Goal: Task Accomplishment & Management: Manage account settings

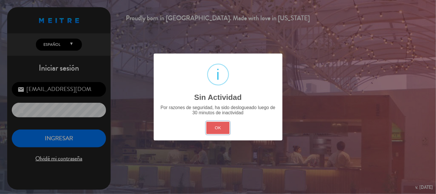
click at [217, 128] on button "OK" at bounding box center [217, 128] width 23 height 12
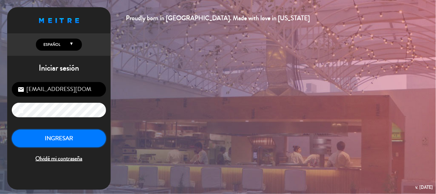
click at [69, 139] on button "INGRESAR" at bounding box center [59, 138] width 94 height 18
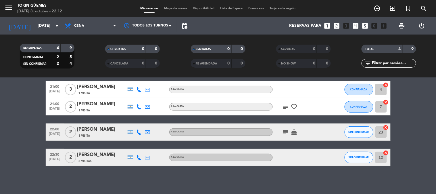
scroll to position [24, 0]
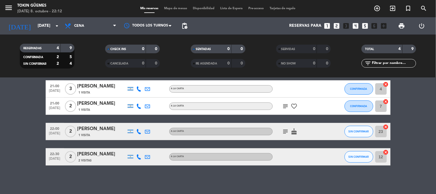
click at [284, 131] on icon "subject" at bounding box center [285, 131] width 7 height 7
click at [357, 131] on span "SIN CONFIRMAR" at bounding box center [359, 131] width 20 height 3
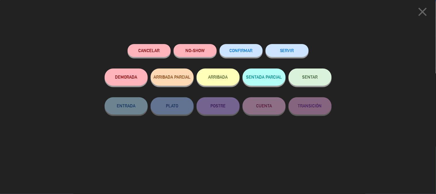
click at [238, 51] on span "CONFIRMAR" at bounding box center [241, 50] width 23 height 5
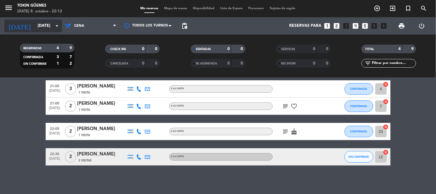
click at [45, 24] on input "[DATE]" at bounding box center [62, 26] width 55 height 10
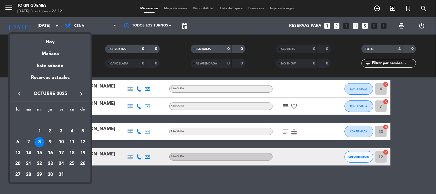
click at [50, 140] on div "9" at bounding box center [50, 142] width 10 height 10
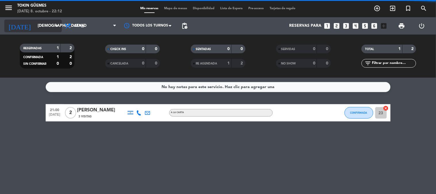
scroll to position [0, 0]
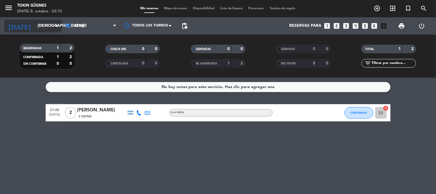
click at [39, 24] on input "[DEMOGRAPHIC_DATA][DATE]" at bounding box center [62, 26] width 55 height 10
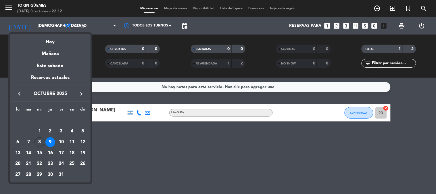
click at [41, 142] on div "8" at bounding box center [39, 142] width 10 height 10
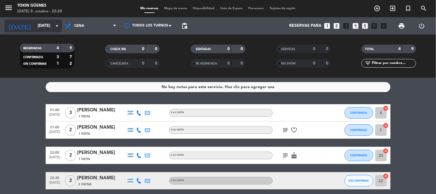
click at [43, 23] on input "[DATE]" at bounding box center [62, 26] width 55 height 10
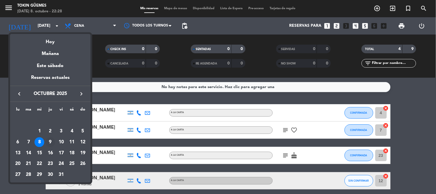
click at [50, 141] on div "9" at bounding box center [50, 142] width 10 height 10
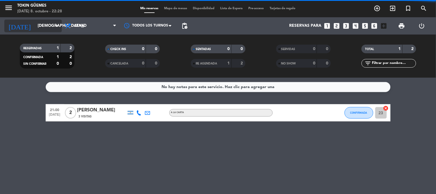
click at [35, 27] on input "[DEMOGRAPHIC_DATA][DATE]" at bounding box center [62, 26] width 55 height 10
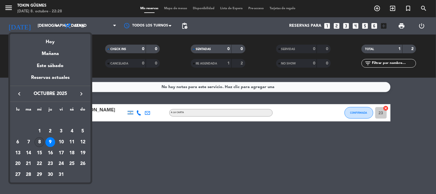
click at [42, 140] on div "8" at bounding box center [39, 142] width 10 height 10
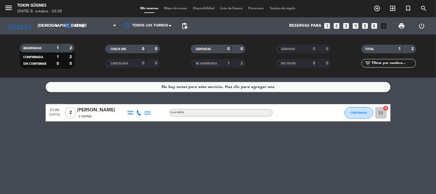
type input "[DATE]"
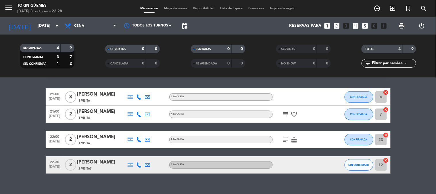
scroll to position [24, 0]
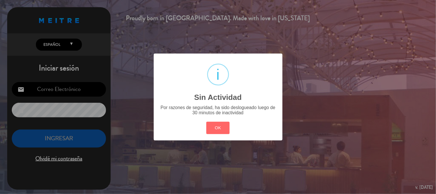
type input "[EMAIL_ADDRESS][DOMAIN_NAME]"
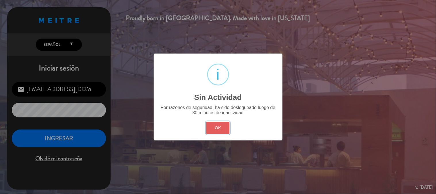
click at [214, 125] on button "OK" at bounding box center [217, 128] width 23 height 12
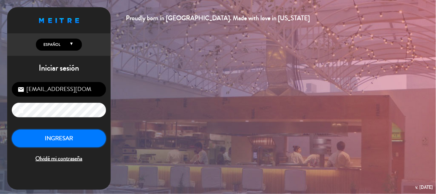
click at [82, 141] on button "INGRESAR" at bounding box center [59, 138] width 94 height 18
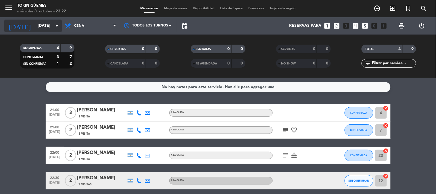
click at [47, 27] on input "[DATE]" at bounding box center [62, 26] width 55 height 10
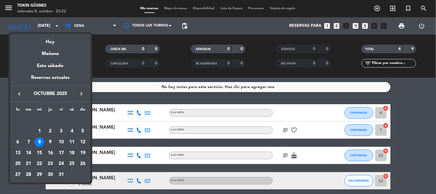
click at [341, 67] on div at bounding box center [218, 97] width 436 height 194
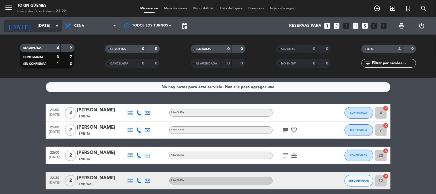
click at [42, 23] on input "[DATE]" at bounding box center [62, 26] width 55 height 10
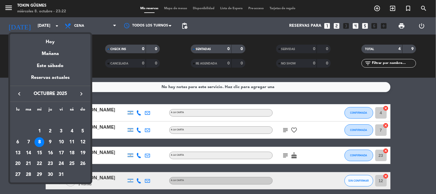
click at [51, 139] on div "9" at bounding box center [50, 142] width 10 height 10
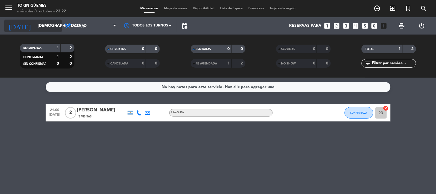
click at [48, 26] on input "[DEMOGRAPHIC_DATA][DATE]" at bounding box center [62, 26] width 55 height 10
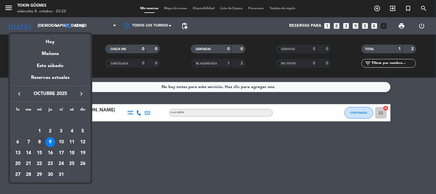
click at [40, 140] on div "8" at bounding box center [39, 142] width 10 height 10
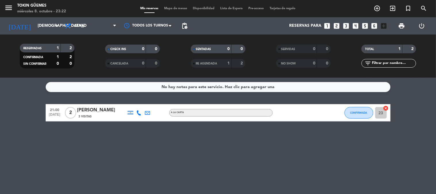
type input "[DATE]"
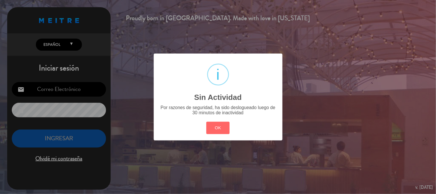
type input "[EMAIL_ADDRESS][DOMAIN_NAME]"
